Goal: Task Accomplishment & Management: Use online tool/utility

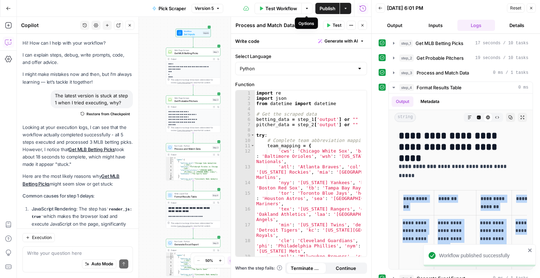
scroll to position [0, 30]
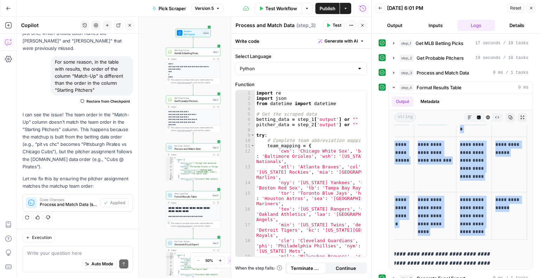
click at [345, 7] on icon "button" at bounding box center [346, 8] width 4 height 4
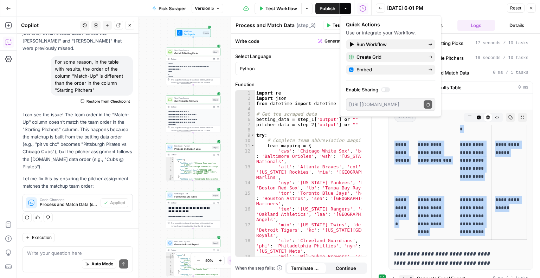
click at [345, 7] on icon "button" at bounding box center [346, 8] width 4 height 4
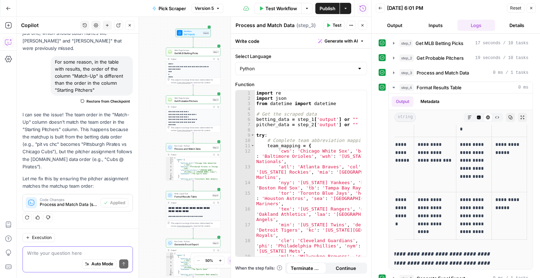
click at [80, 254] on textarea at bounding box center [77, 253] width 101 height 7
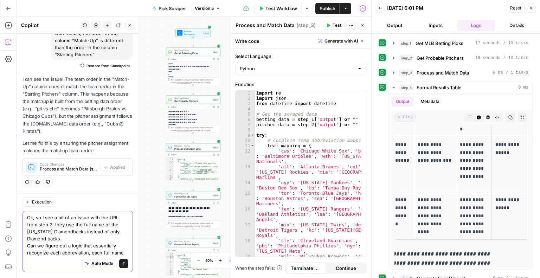
scroll to position [811, 0]
click at [93, 247] on textarea "Ok, so I see a bit of an issue with the URL from step 2, they use the full name…" at bounding box center [77, 236] width 101 height 42
type textarea "Ok, so I see a bit of an issue with the URL from step 2, they use the full name…"
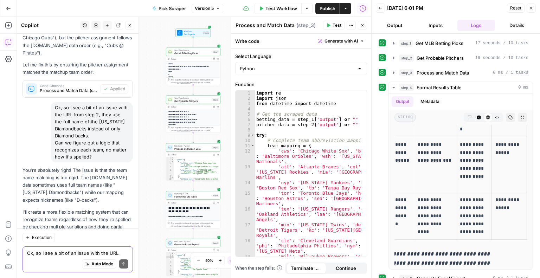
scroll to position [938, 0]
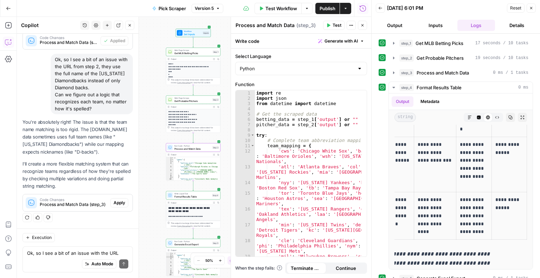
click at [117, 201] on span "Apply" at bounding box center [120, 203] width 12 height 6
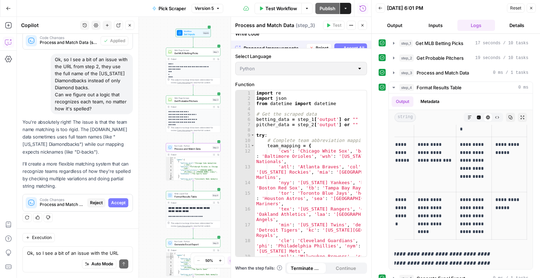
scroll to position [904, 0]
click at [356, 40] on span "Accept All" at bounding box center [354, 41] width 21 height 6
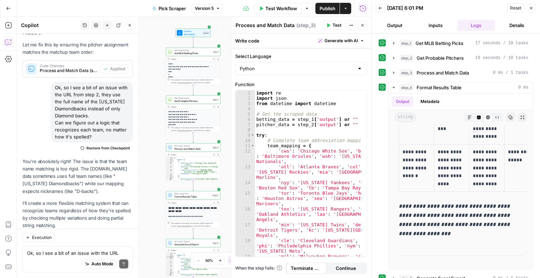
scroll to position [0, 0]
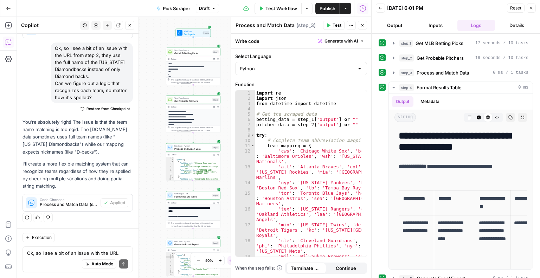
click at [534, 10] on button "Close" at bounding box center [531, 8] width 9 height 9
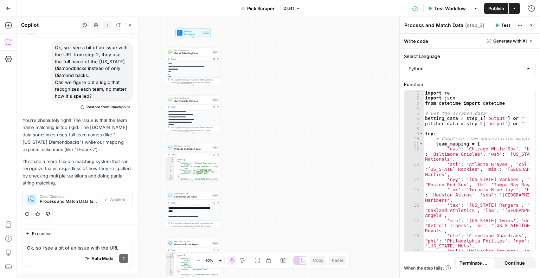
scroll to position [949, 0]
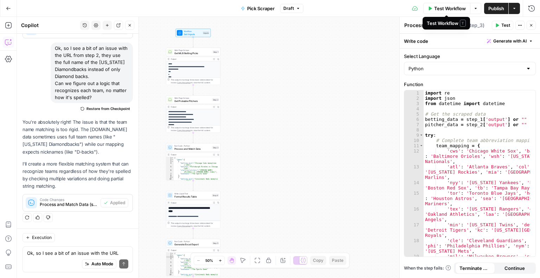
click at [447, 12] on button "Test Workflow" at bounding box center [447, 8] width 47 height 11
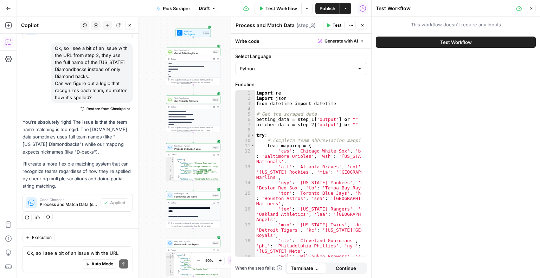
drag, startPoint x: 104, startPoint y: 178, endPoint x: 107, endPoint y: 275, distance: 97.2
click at [107, 275] on div "Hi! How can I help with your workflow? I can explain steps, debug, write prompt…" at bounding box center [78, 156] width 122 height 245
click at [146, 223] on div "**********" at bounding box center [194, 147] width 355 height 261
click at [477, 42] on button "Test Workflow" at bounding box center [456, 42] width 160 height 11
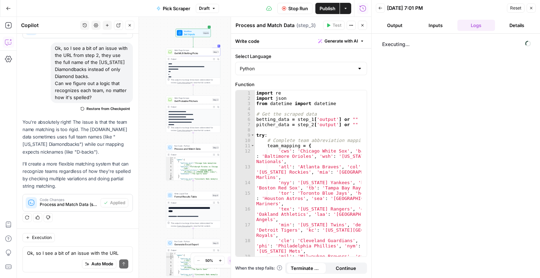
click at [77, 240] on div "Execution" at bounding box center [78, 237] width 110 height 9
click at [63, 257] on textarea "Ok, so I see a bit of an issue with the URL from step 2, they use the full name…" at bounding box center [77, 253] width 101 height 7
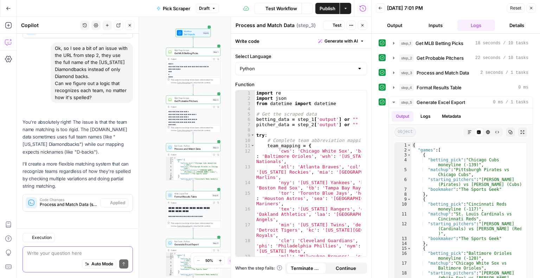
scroll to position [949, 0]
click at [479, 84] on div "step_4 Format Results Table 0 ms" at bounding box center [464, 87] width 129 height 7
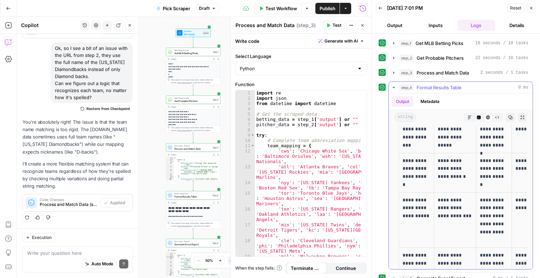
scroll to position [646, 0]
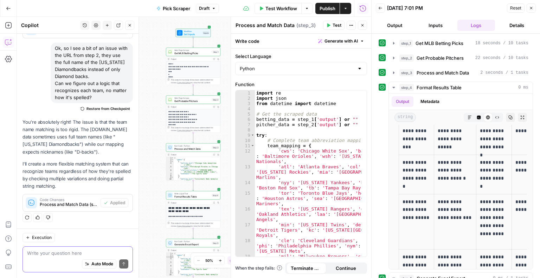
click at [42, 256] on textarea at bounding box center [77, 253] width 101 height 7
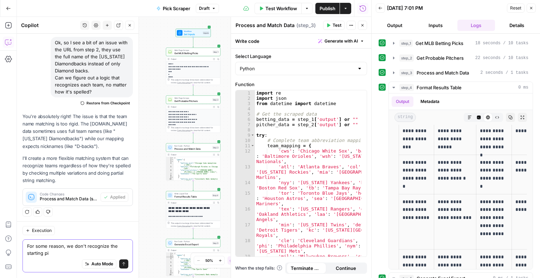
scroll to position [956, 0]
paste textarea "[PERSON_NAME]"
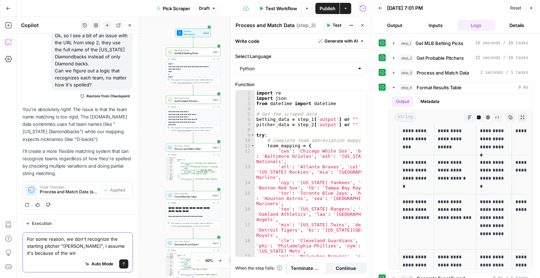
scroll to position [963, 0]
type textarea "For some reason, we don't recognize the starting pitcher "[PERSON_NAME]", I ass…"
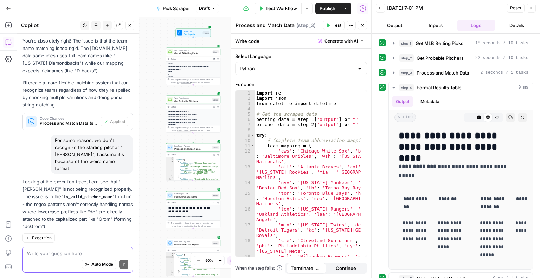
scroll to position [1090, 0]
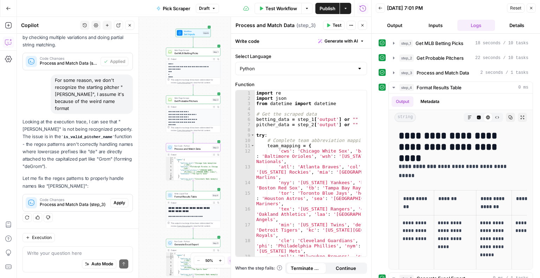
click at [115, 204] on span "Apply" at bounding box center [120, 203] width 12 height 6
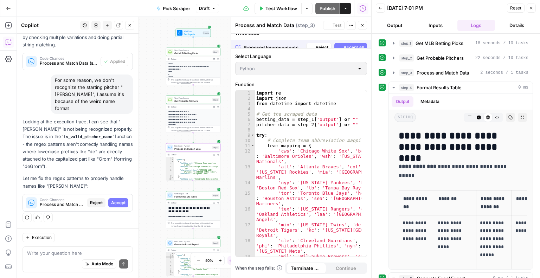
scroll to position [1045, 0]
click at [352, 43] on span "Accept All" at bounding box center [354, 41] width 21 height 6
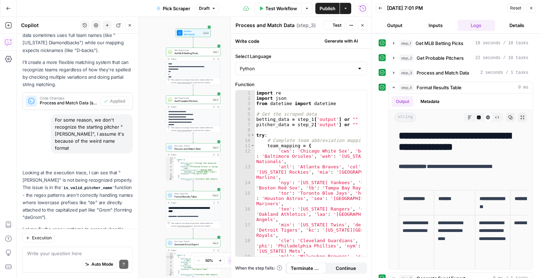
scroll to position [1101, 0]
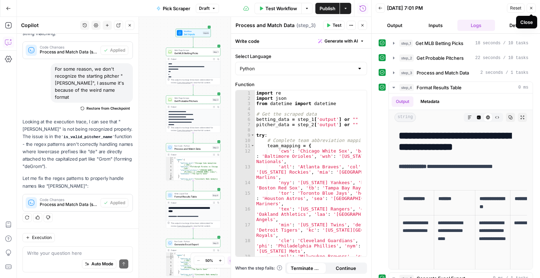
click at [531, 8] on icon "button" at bounding box center [532, 8] width 4 height 4
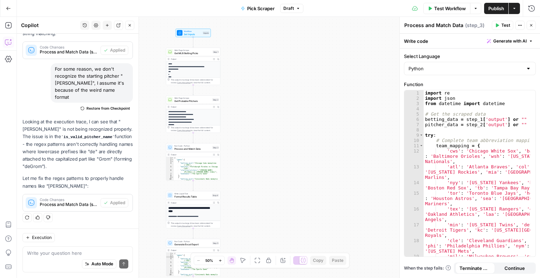
click at [440, 9] on span "Test Workflow" at bounding box center [451, 8] width 32 height 7
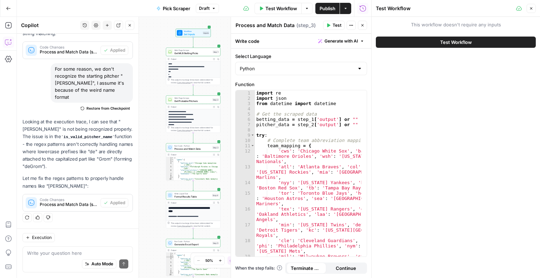
click at [453, 43] on span "Test Workflow" at bounding box center [457, 42] width 32 height 7
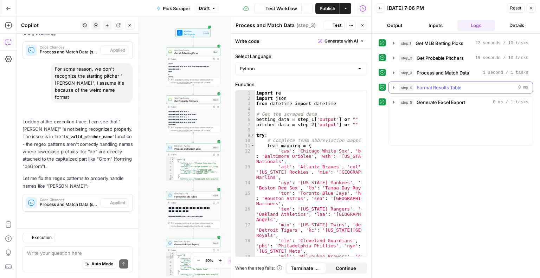
scroll to position [1101, 0]
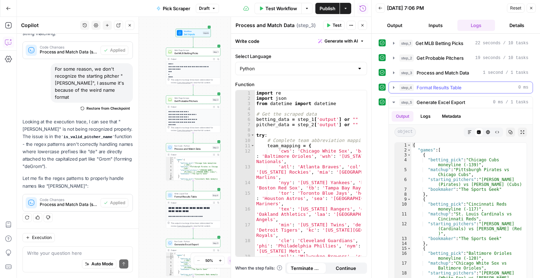
click at [452, 88] on span "Format Results Table" at bounding box center [439, 87] width 45 height 7
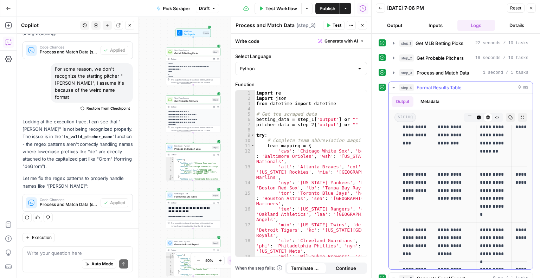
scroll to position [0, 0]
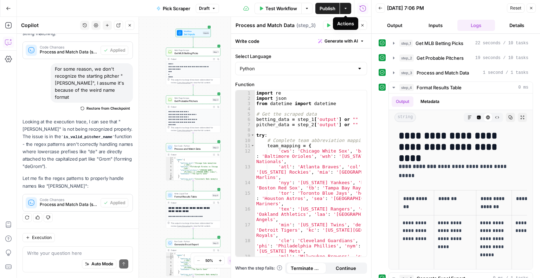
click at [346, 10] on icon "button" at bounding box center [346, 8] width 4 height 4
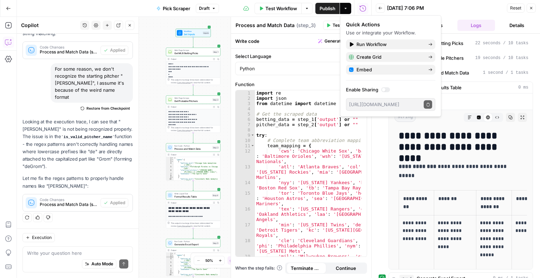
click at [346, 10] on icon "button" at bounding box center [346, 8] width 4 height 4
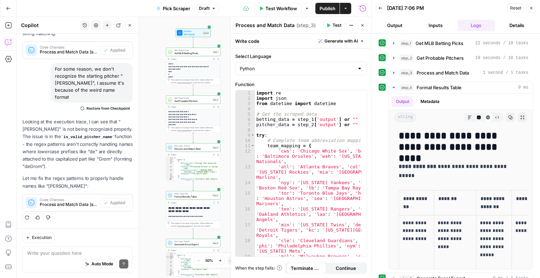
click at [323, 8] on span "Publish" at bounding box center [328, 8] width 16 height 7
click at [51, 256] on textarea at bounding box center [77, 253] width 101 height 7
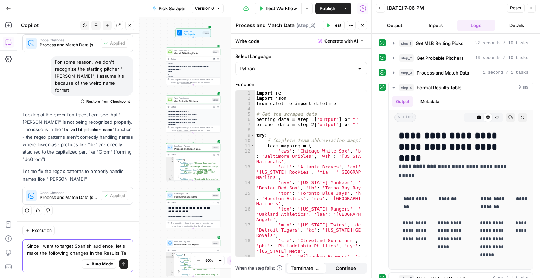
scroll to position [1115, 0]
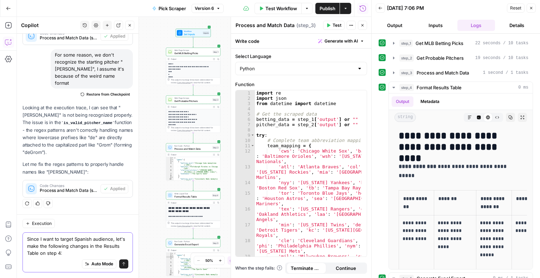
click at [85, 250] on textarea "Since I want to target Spanish audience, let's make the following changes in th…" at bounding box center [77, 246] width 101 height 21
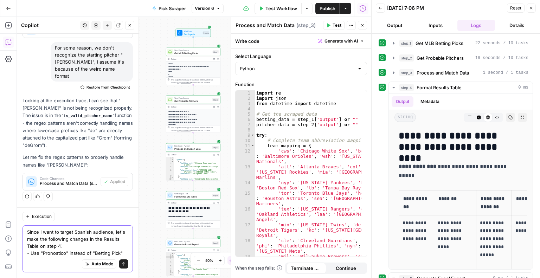
click at [122, 253] on textarea "Since I want to target Spanish audience, let's make the following changes in th…" at bounding box center [77, 243] width 101 height 28
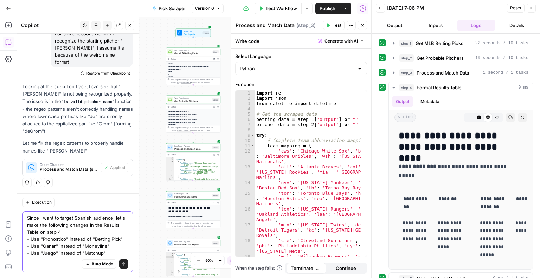
scroll to position [1144, 0]
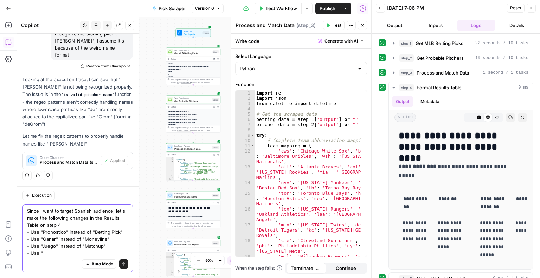
paste textarea "PROBABLES LANZADORES"
drag, startPoint x: 69, startPoint y: 254, endPoint x: 42, endPoint y: 259, distance: 27.2
click at [42, 259] on div "Since I want to target Spanish audience, let's make the following changes in th…" at bounding box center [78, 238] width 110 height 68
click at [45, 253] on textarea "Since I want to target Spanish audience, let's make the following changes in th…" at bounding box center [77, 232] width 101 height 49
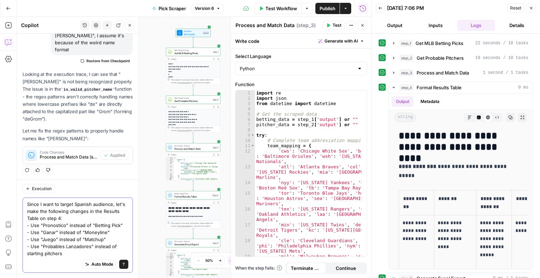
scroll to position [1151, 0]
click at [69, 252] on textarea "Since I want to target Spanish audience, let's make the following changes in th…" at bounding box center [77, 229] width 101 height 56
type textarea "Since I want to target Spanish audience, let's make the following changes in th…"
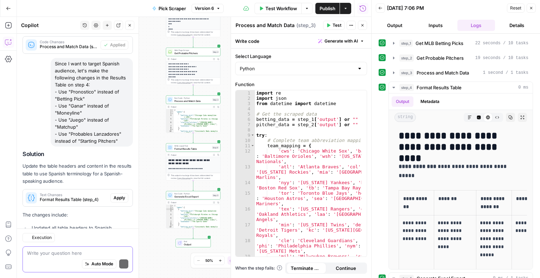
scroll to position [1330, 0]
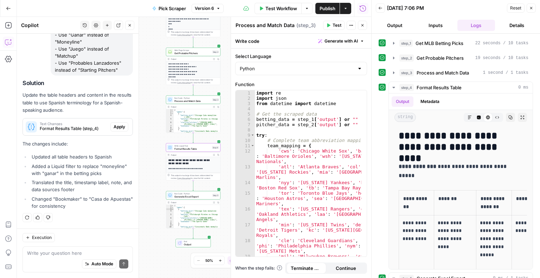
click at [114, 127] on span "Apply" at bounding box center [120, 127] width 12 height 6
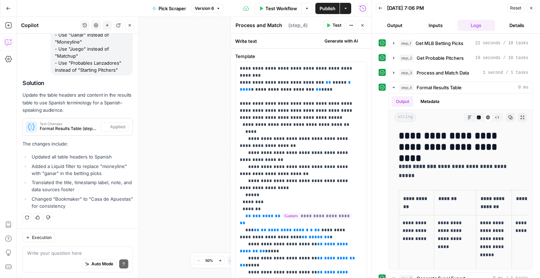
type textarea "Format Results Table"
click at [286, 8] on span "Test Workflow" at bounding box center [282, 8] width 32 height 7
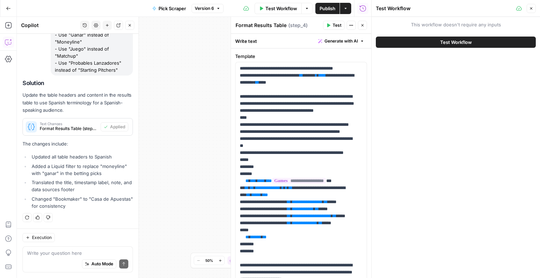
click at [447, 45] on span "Test Workflow" at bounding box center [457, 42] width 32 height 7
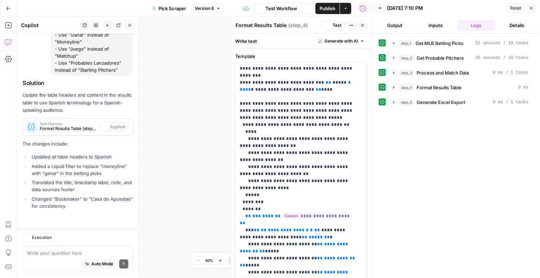
scroll to position [1330, 0]
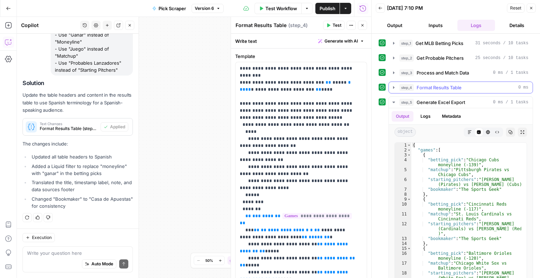
click at [434, 83] on button "step_4 Format Results Table 0 ms" at bounding box center [461, 87] width 144 height 11
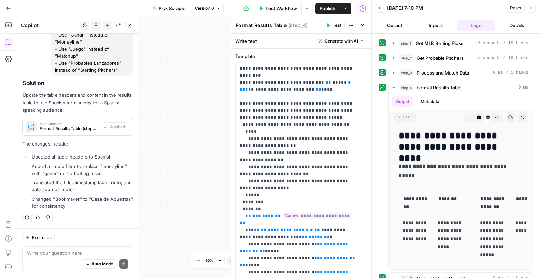
drag, startPoint x: 528, startPoint y: 112, endPoint x: 529, endPoint y: 118, distance: 5.7
click at [529, 118] on div "**********" at bounding box center [456, 156] width 169 height 245
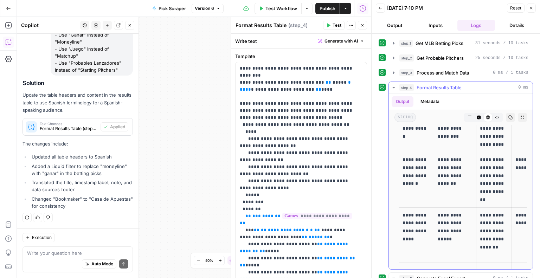
scroll to position [0, 0]
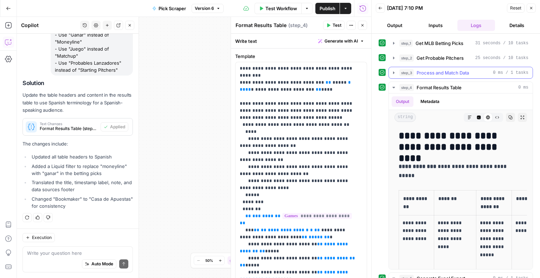
click at [459, 74] on span "Process and Match Data" at bounding box center [443, 72] width 52 height 7
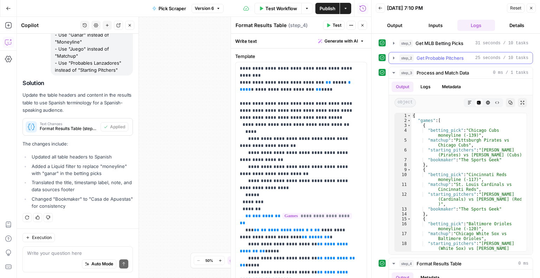
click at [437, 57] on span "Get Probable Pitchers" at bounding box center [440, 58] width 47 height 7
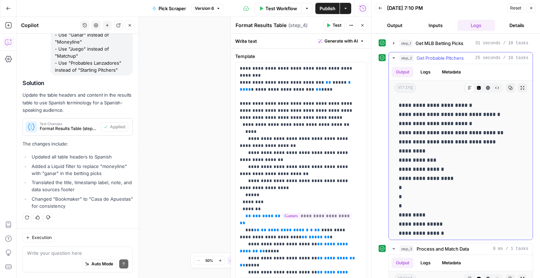
click at [437, 57] on span "Get Probable Pitchers" at bounding box center [440, 58] width 47 height 7
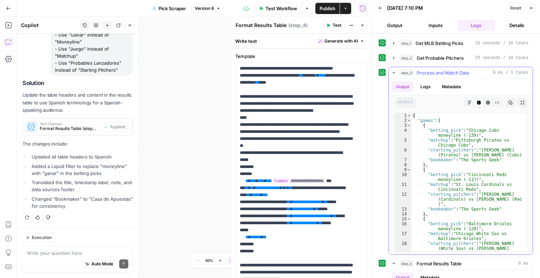
click at [438, 70] on span "Process and Match Data" at bounding box center [443, 72] width 52 height 7
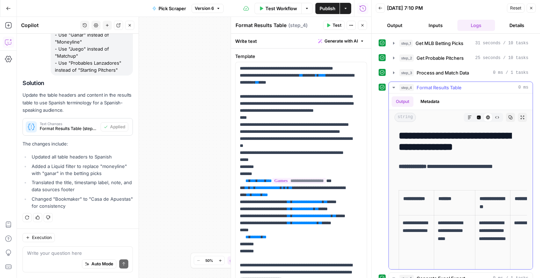
click at [442, 86] on span "Format Results Table" at bounding box center [439, 87] width 45 height 7
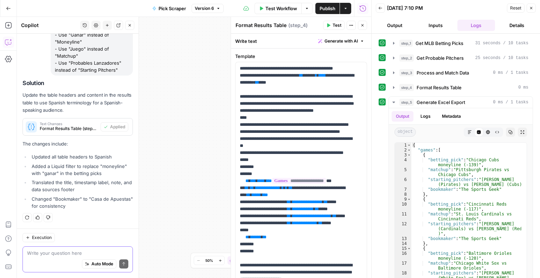
click at [72, 254] on textarea at bounding box center [77, 253] width 101 height 7
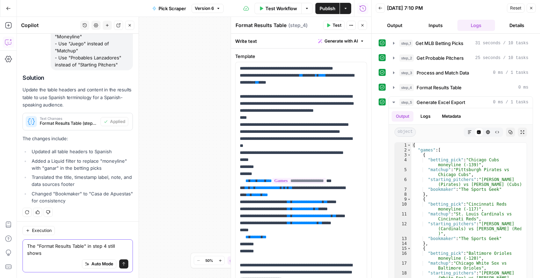
scroll to position [1337, 0]
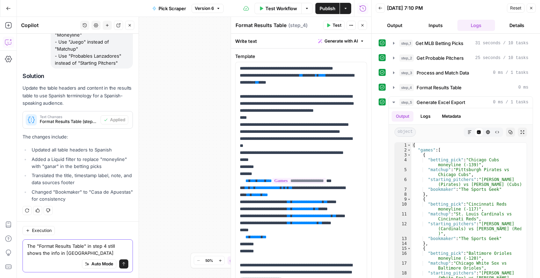
type textarea "The "Format Results Table" in step 4 still shows the info in English"
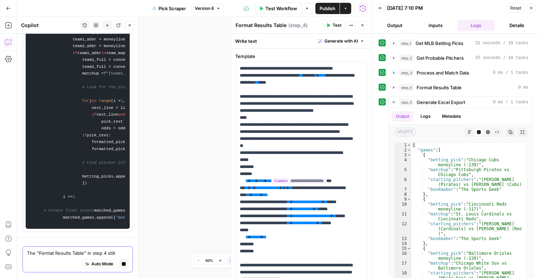
scroll to position [3504, 0]
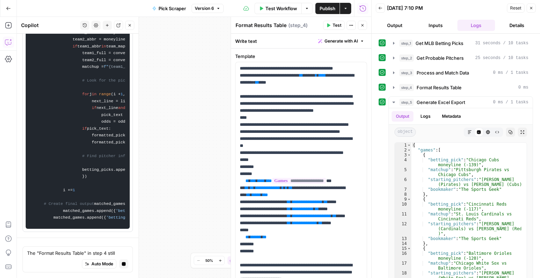
click at [532, 7] on icon "button" at bounding box center [532, 8] width 2 height 2
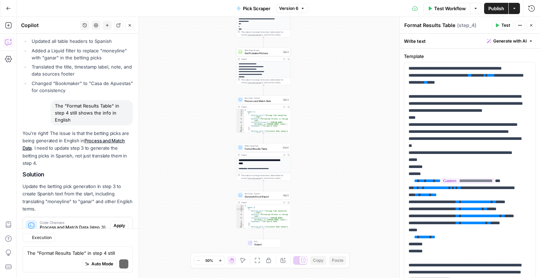
scroll to position [1517, 0]
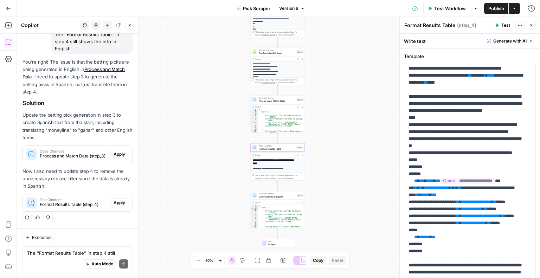
click at [114, 207] on button "Apply" at bounding box center [119, 202] width 18 height 9
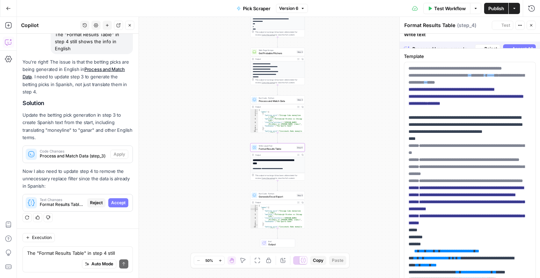
scroll to position [1461, 0]
click at [515, 40] on span "Accept All" at bounding box center [523, 41] width 21 height 6
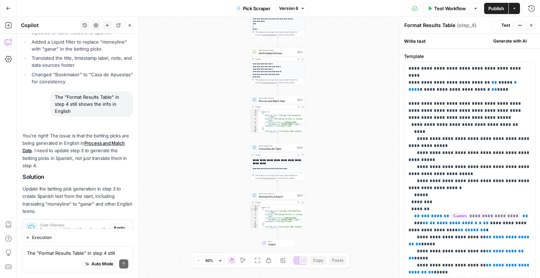
scroll to position [1540, 0]
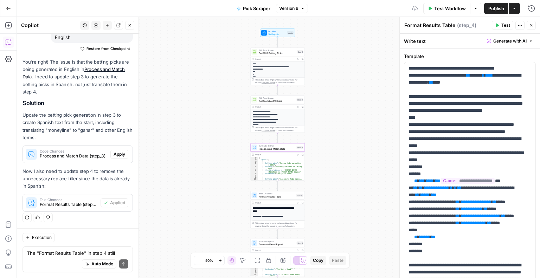
click at [114, 155] on span "Apply" at bounding box center [120, 154] width 12 height 6
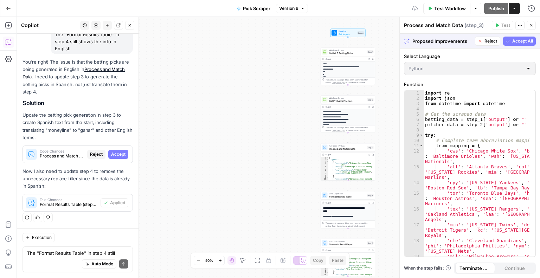
click at [522, 44] on span "Accept All" at bounding box center [523, 41] width 21 height 6
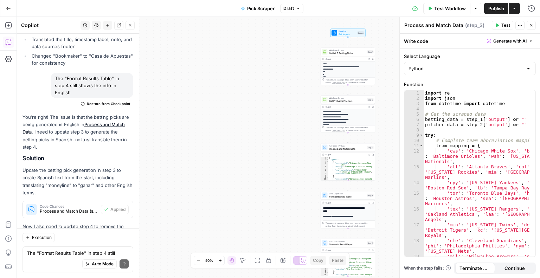
scroll to position [1469, 0]
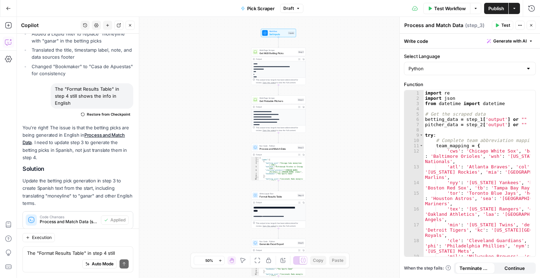
drag, startPoint x: 113, startPoint y: 184, endPoint x: 120, endPoint y: 42, distance: 142.3
click at [167, 107] on div "**********" at bounding box center [279, 147] width 524 height 261
click at [76, 226] on div "Code Changes Process and Match Data (step_3)" at bounding box center [62, 220] width 78 height 17
click at [75, 215] on icon "button" at bounding box center [78, 214] width 7 height 7
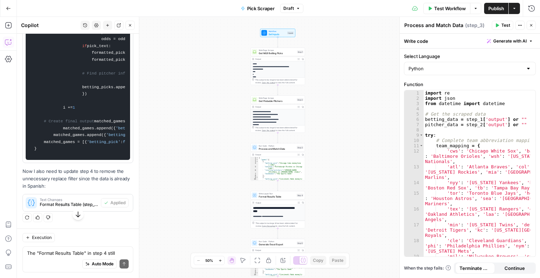
scroll to position [3775, 0]
click at [175, 206] on div "**********" at bounding box center [279, 147] width 524 height 261
click at [449, 4] on button "Test Workflow" at bounding box center [447, 8] width 47 height 11
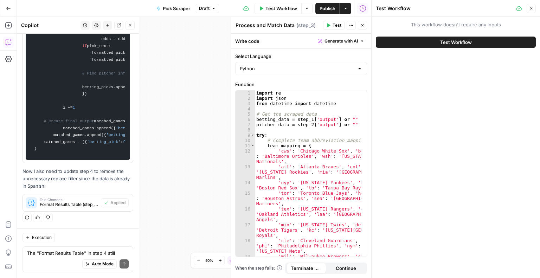
click at [465, 42] on span "Test Workflow" at bounding box center [457, 42] width 32 height 7
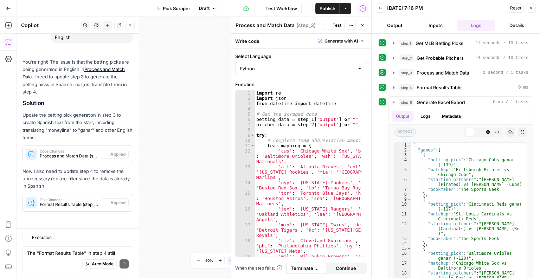
scroll to position [1533, 0]
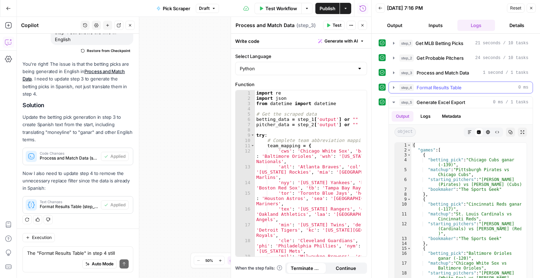
click at [442, 86] on span "Format Results Table" at bounding box center [439, 87] width 45 height 7
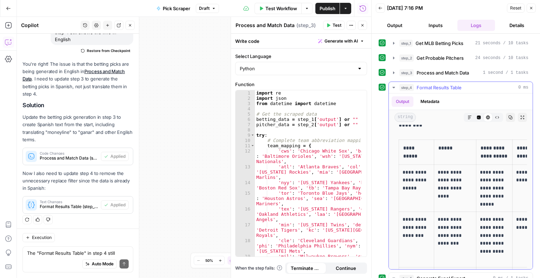
scroll to position [59, 0]
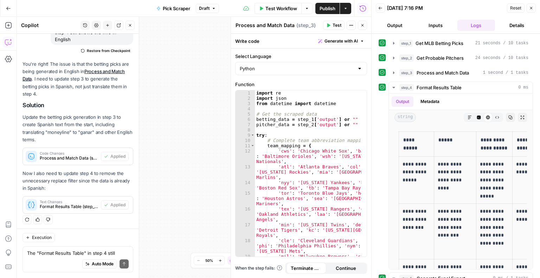
click at [178, 7] on span "Pick Scraper" at bounding box center [176, 8] width 27 height 7
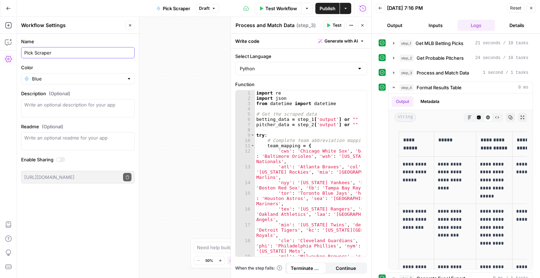
click at [33, 52] on input "Pick Scraper" at bounding box center [77, 52] width 107 height 7
type input "Spanish MLB Picks Scraper for TSG"
click at [131, 25] on icon "button" at bounding box center [130, 25] width 2 height 2
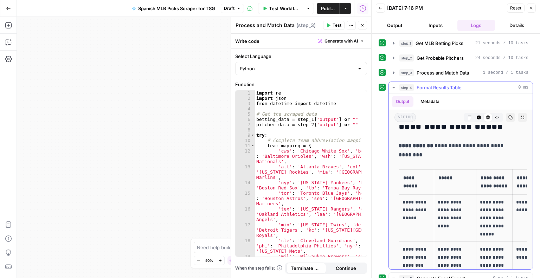
scroll to position [0, 31]
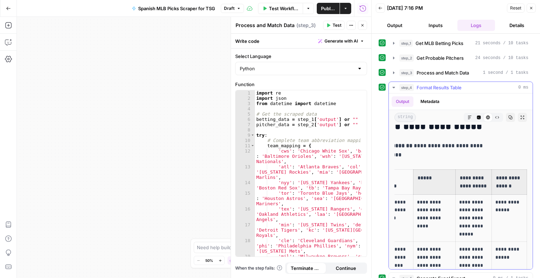
drag, startPoint x: 437, startPoint y: 188, endPoint x: 490, endPoint y: 159, distance: 61.1
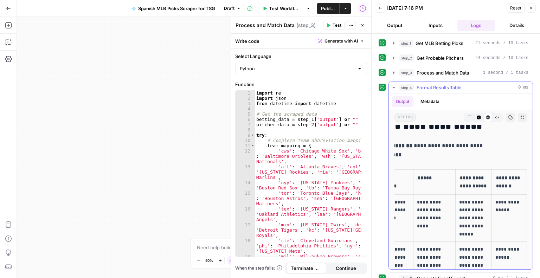
click at [427, 156] on p "**********" at bounding box center [435, 150] width 114 height 18
drag, startPoint x: 528, startPoint y: 121, endPoint x: 523, endPoint y: 152, distance: 31.1
click at [523, 152] on div "**********" at bounding box center [456, 156] width 169 height 245
click at [476, 156] on p "**********" at bounding box center [435, 150] width 114 height 18
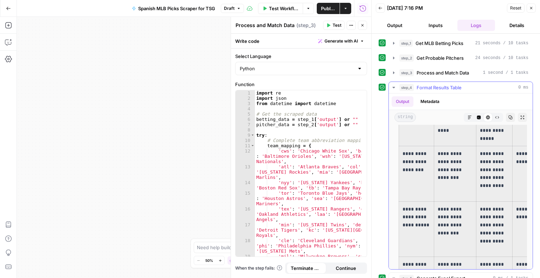
scroll to position [0, 0]
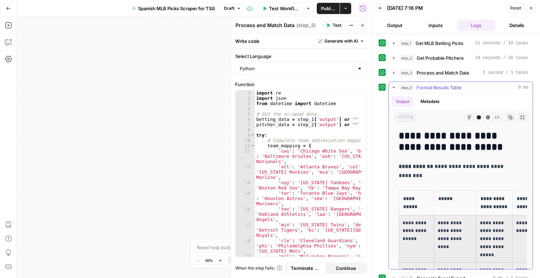
drag, startPoint x: 490, startPoint y: 202, endPoint x: 433, endPoint y: 166, distance: 67.0
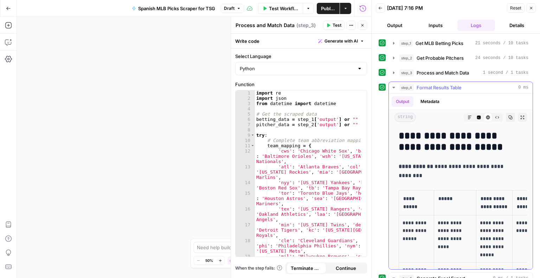
click at [433, 166] on p "**********" at bounding box center [456, 171] width 114 height 18
click at [446, 177] on p "**********" at bounding box center [456, 171] width 114 height 18
drag, startPoint x: 398, startPoint y: 189, endPoint x: 400, endPoint y: 164, distance: 25.1
click at [400, 164] on strong "**********" at bounding box center [416, 166] width 34 height 5
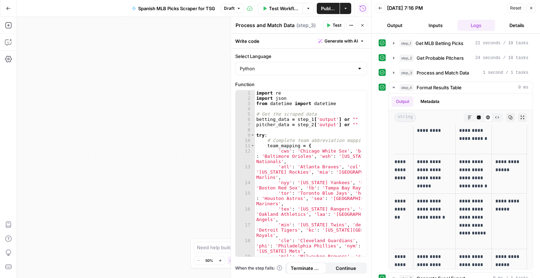
scroll to position [688, 0]
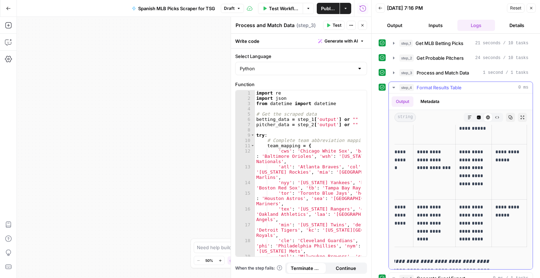
drag, startPoint x: 400, startPoint y: 164, endPoint x: 517, endPoint y: 243, distance: 141.5
copy div "**********"
click at [326, 8] on span "Publish" at bounding box center [328, 8] width 14 height 7
